Goal: Task Accomplishment & Management: Use online tool/utility

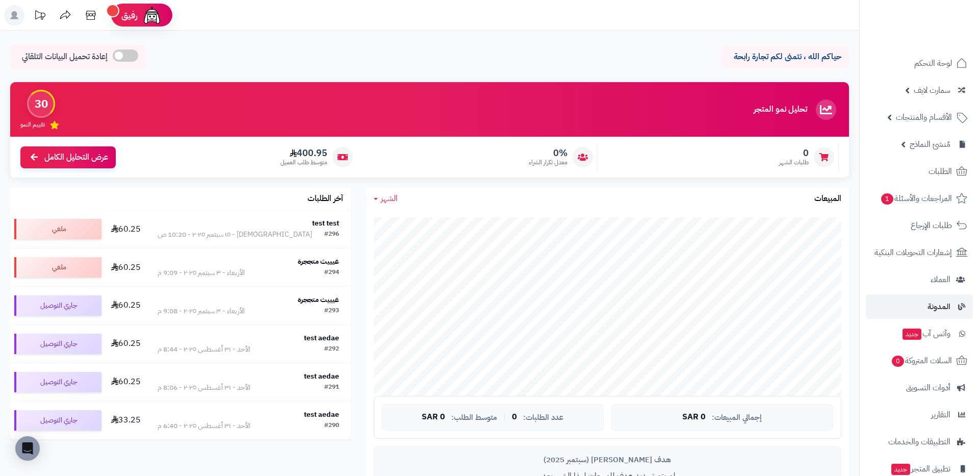
scroll to position [66, 0]
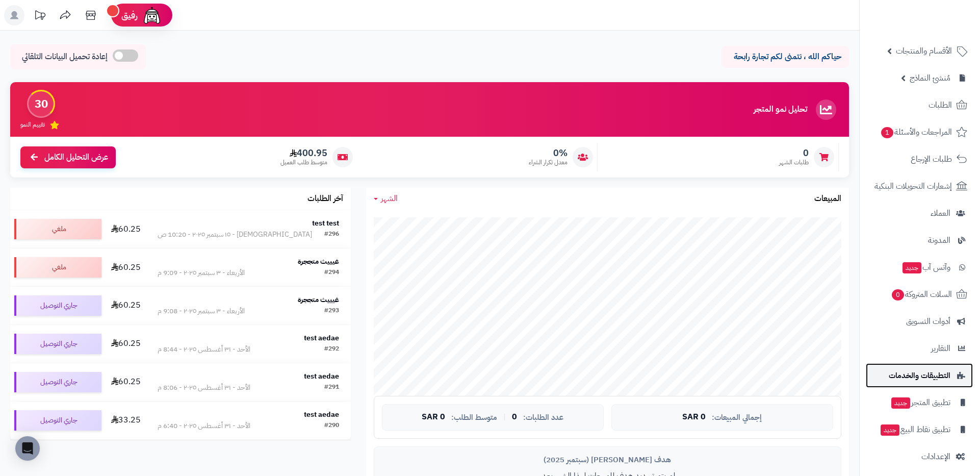
click at [913, 375] on span "التطبيقات والخدمات" at bounding box center [920, 375] width 62 height 14
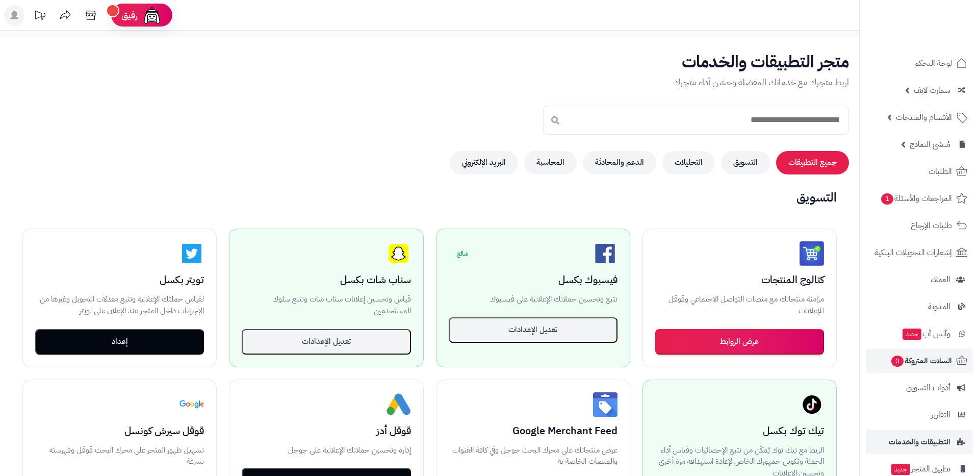
scroll to position [72, 0]
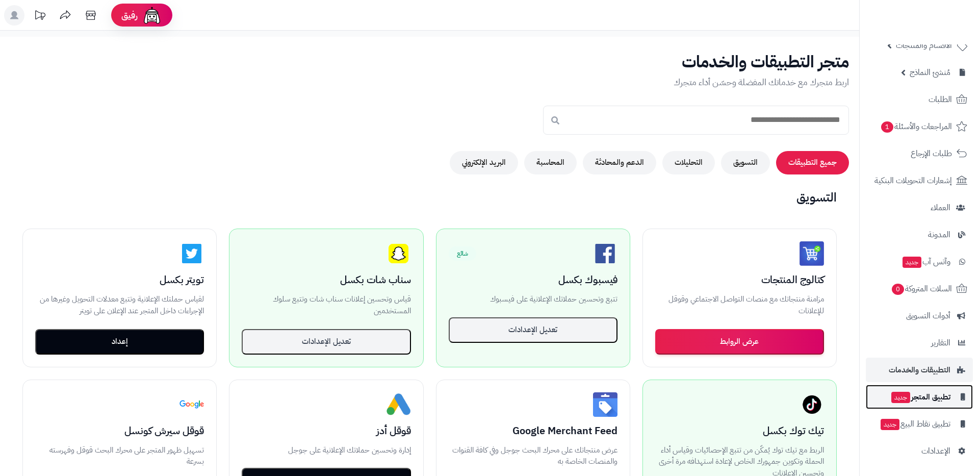
click at [905, 384] on link "تطبيق المتجر جديد" at bounding box center [919, 396] width 107 height 24
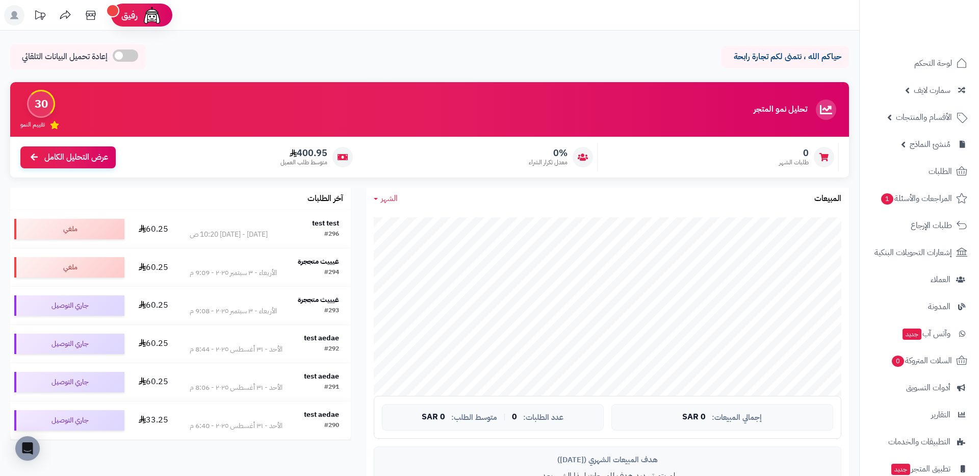
click at [18, 15] on rect at bounding box center [14, 15] width 20 height 20
